Goal: Task Accomplishment & Management: Use online tool/utility

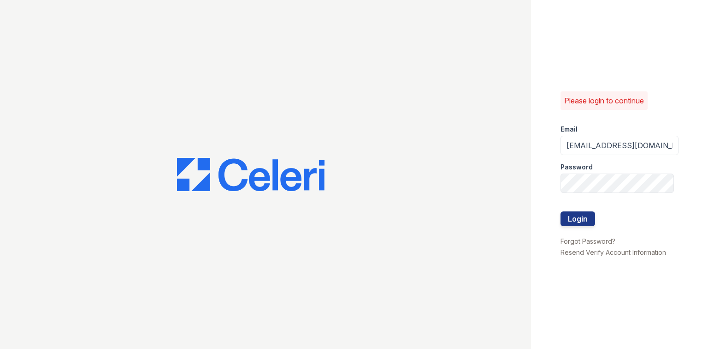
click at [107, 113] on div at bounding box center [265, 174] width 531 height 349
click at [578, 217] on button "Login" at bounding box center [578, 218] width 35 height 15
